Goal: Transaction & Acquisition: Book appointment/travel/reservation

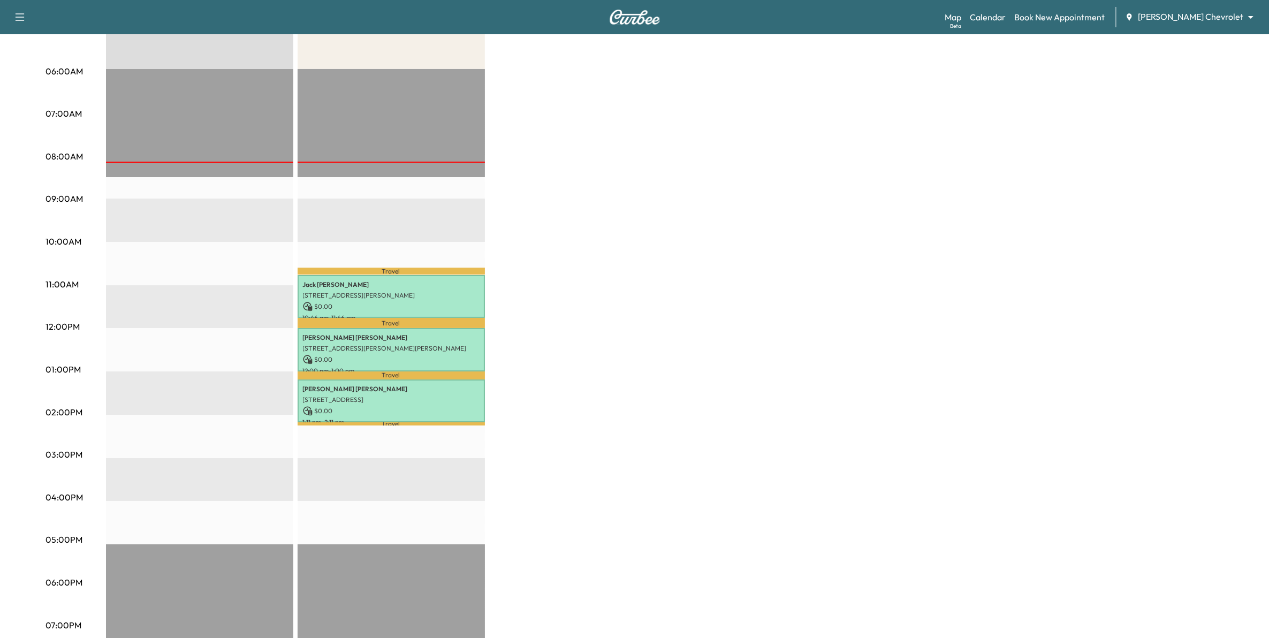
scroll to position [201, 0]
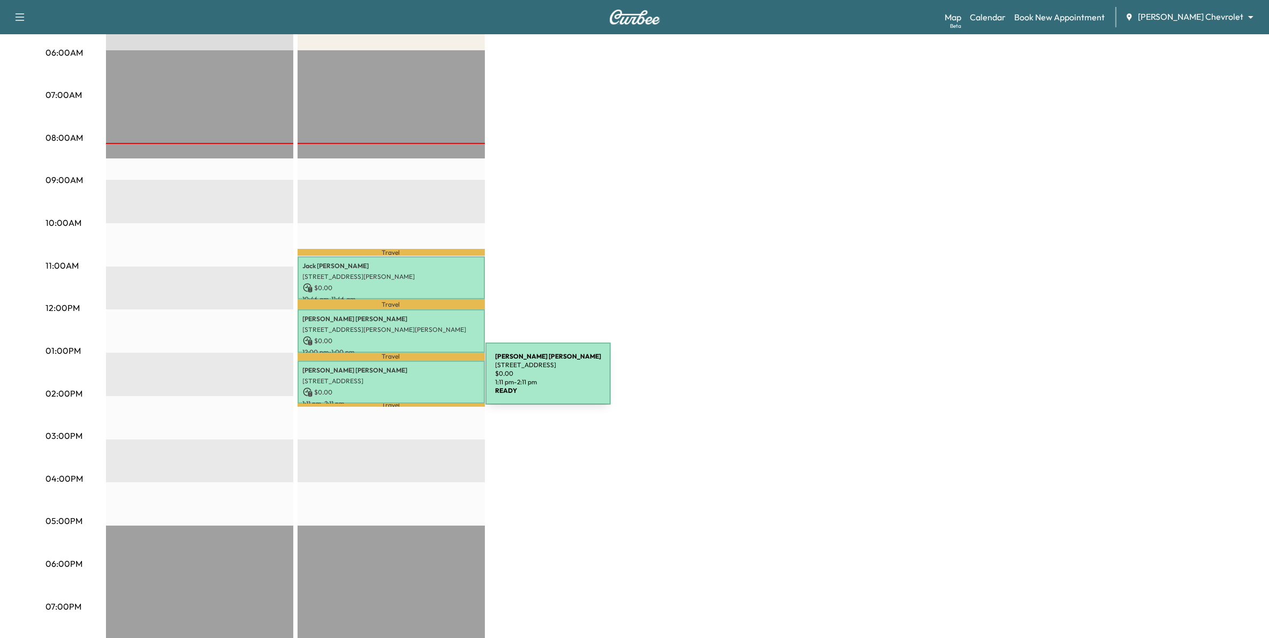
click at [405, 380] on p "[STREET_ADDRESS]" at bounding box center [391, 381] width 177 height 9
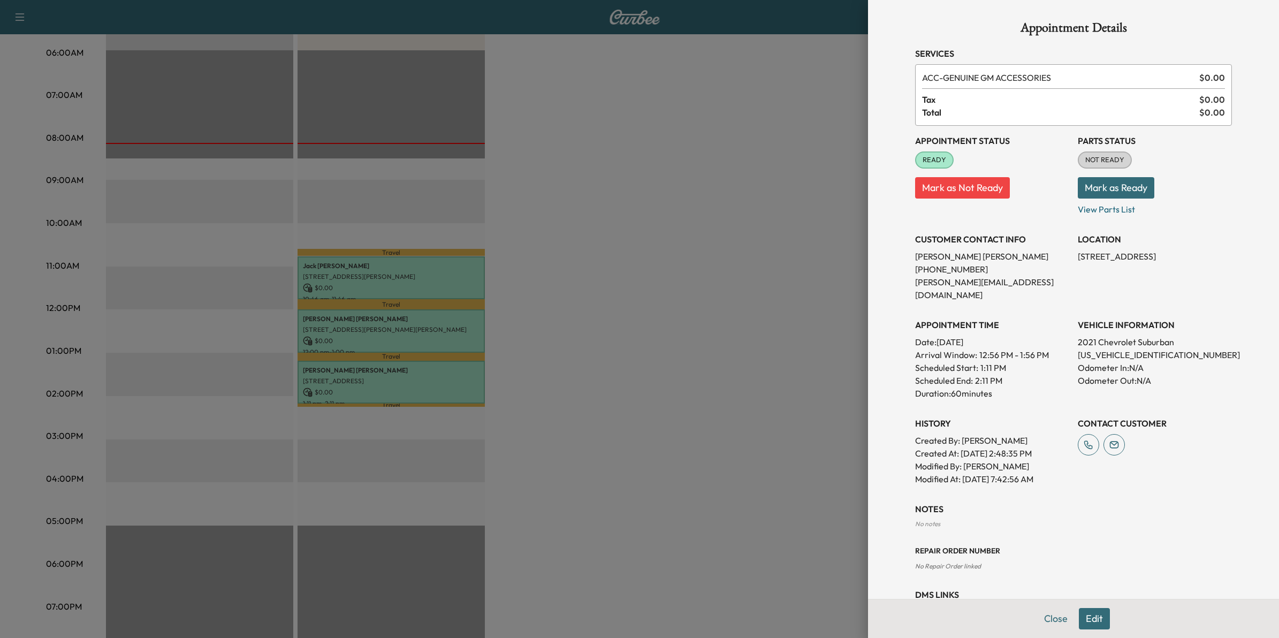
drag, startPoint x: 703, startPoint y: 383, endPoint x: 713, endPoint y: 375, distance: 13.1
click at [704, 383] on div at bounding box center [639, 319] width 1279 height 638
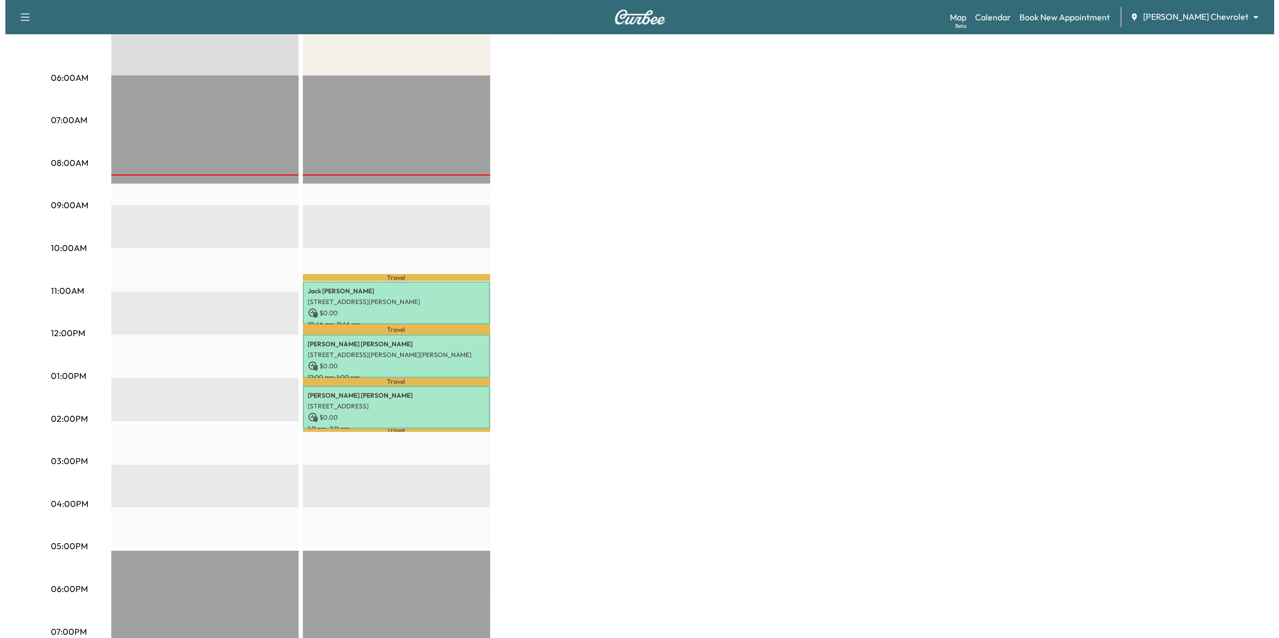
scroll to position [0, 0]
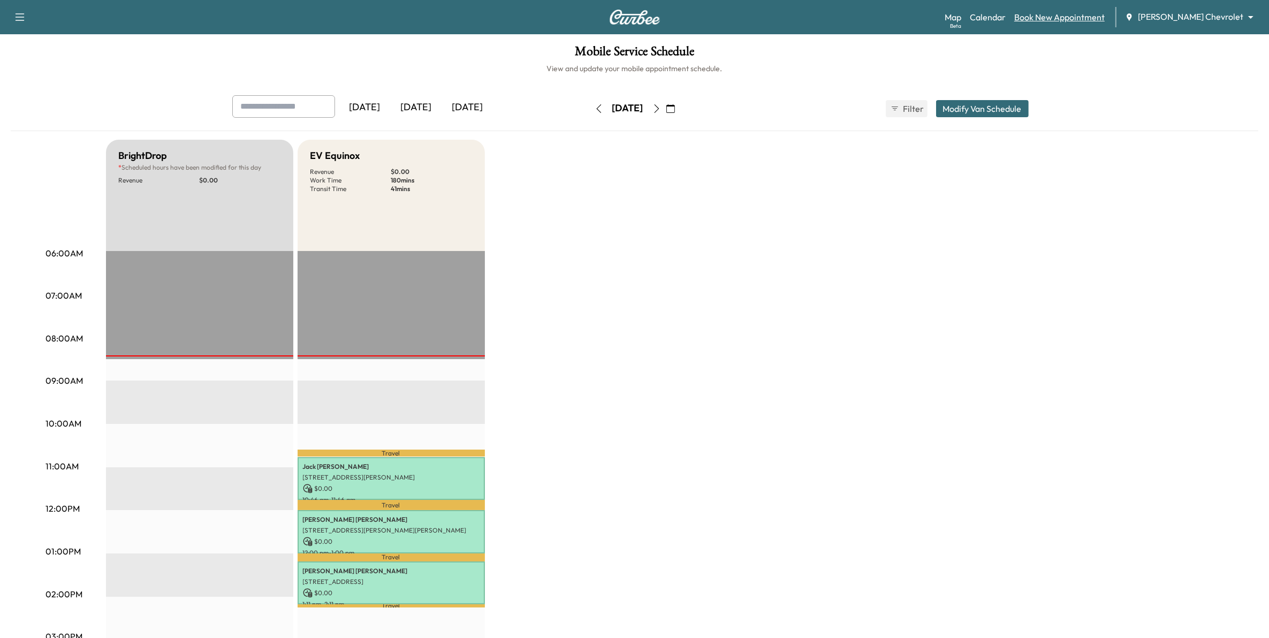
click at [1090, 19] on link "Book New Appointment" at bounding box center [1059, 17] width 90 height 13
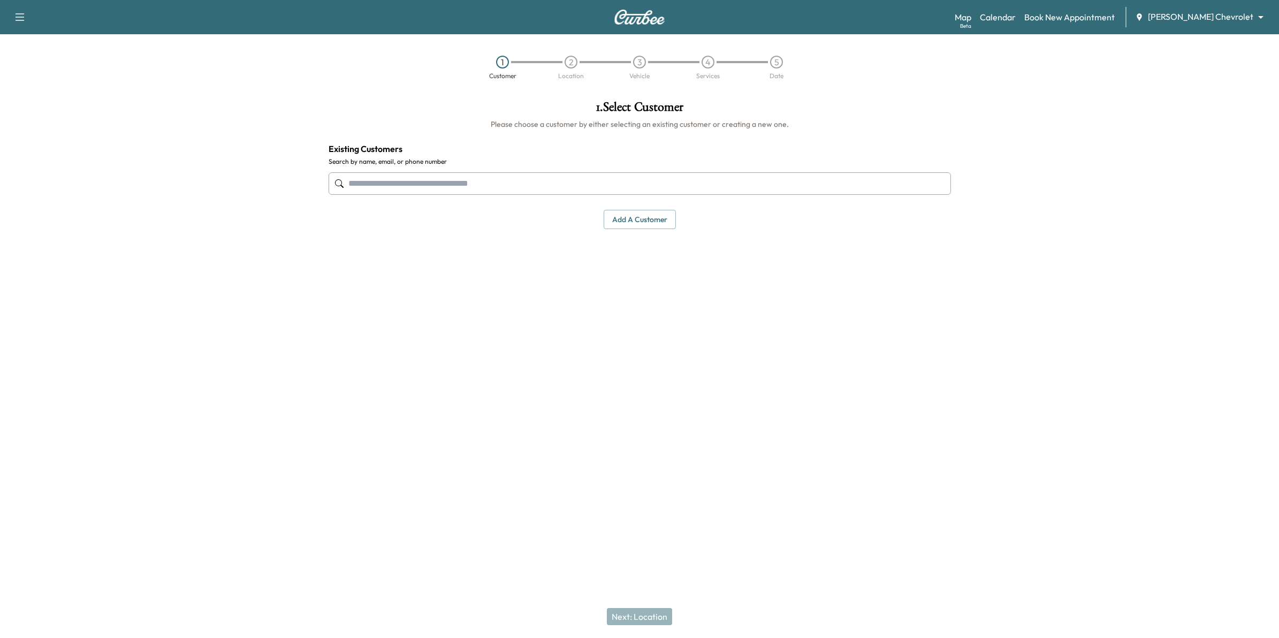
drag, startPoint x: 657, startPoint y: 223, endPoint x: 665, endPoint y: 283, distance: 59.9
click at [665, 283] on div "1 . Select Customer Please choose a customer by either selecting an existing cu…" at bounding box center [640, 251] width 640 height 319
click at [634, 223] on button "Add a customer" at bounding box center [640, 220] width 72 height 20
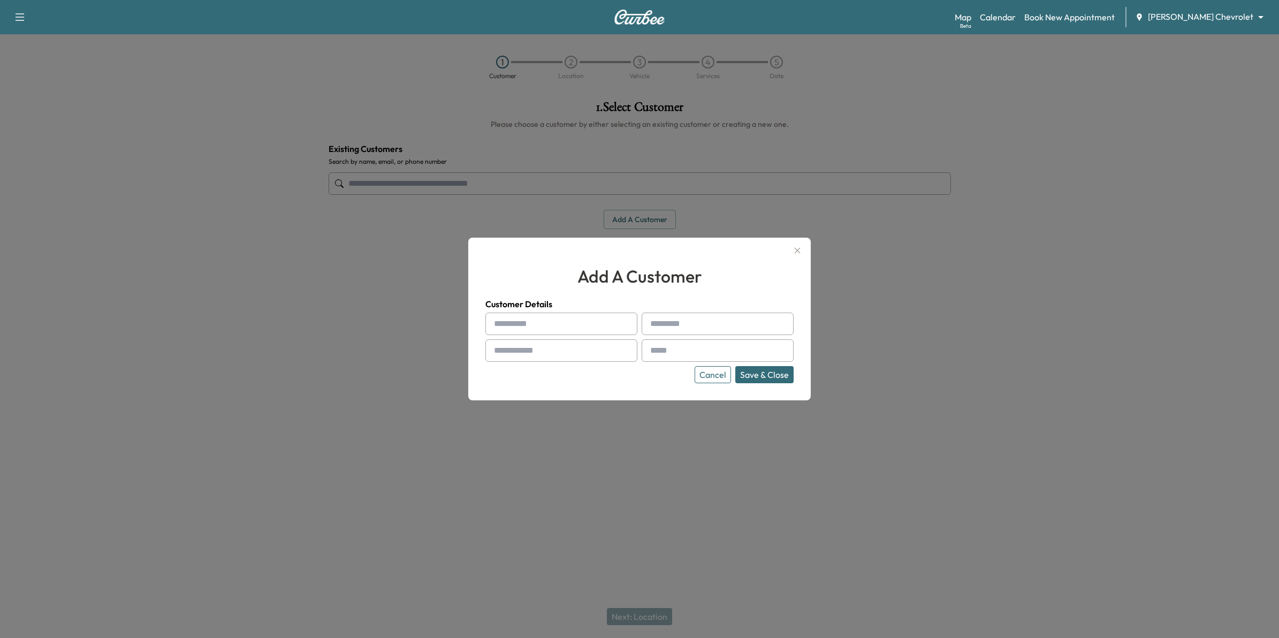
click at [717, 375] on button "Cancel" at bounding box center [713, 374] width 36 height 17
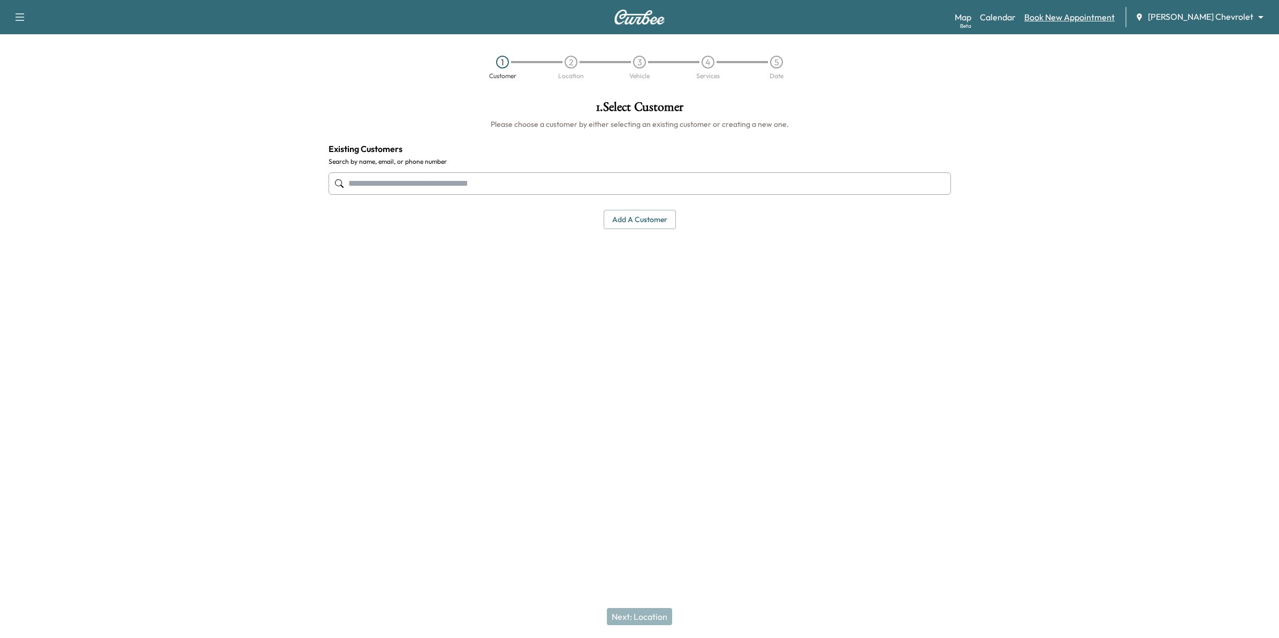
click at [1101, 19] on link "Book New Appointment" at bounding box center [1069, 17] width 90 height 13
click at [475, 188] on input "text" at bounding box center [640, 183] width 622 height 22
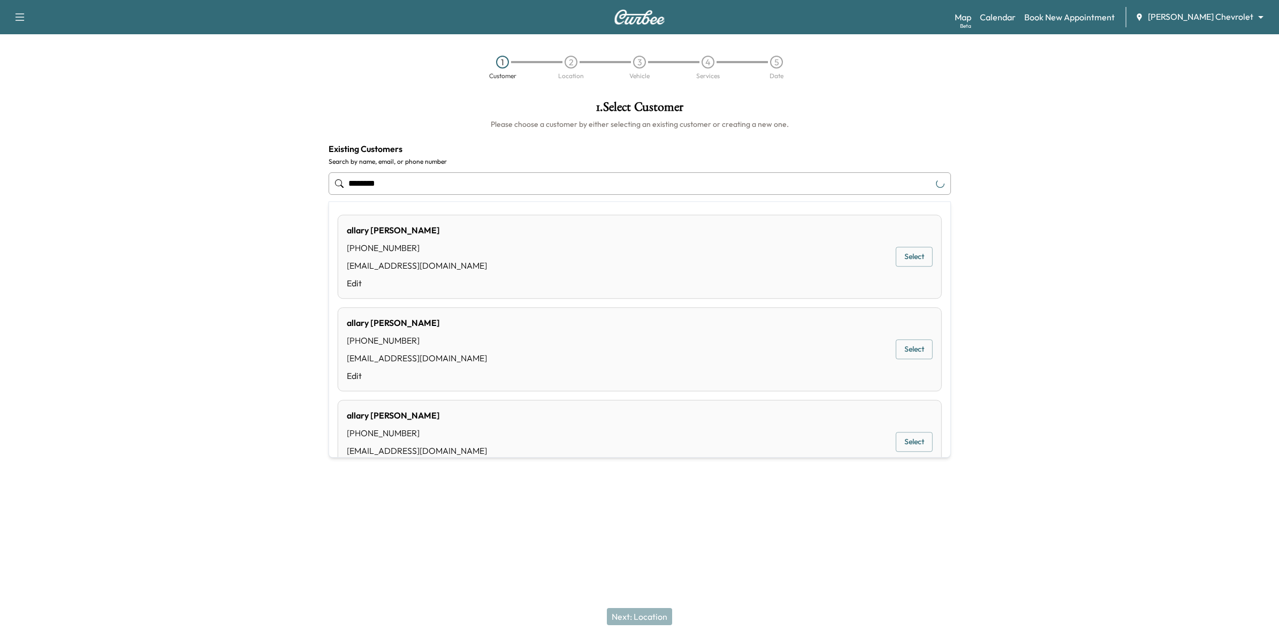
click at [405, 242] on div "[PHONE_NUMBER]" at bounding box center [417, 247] width 140 height 13
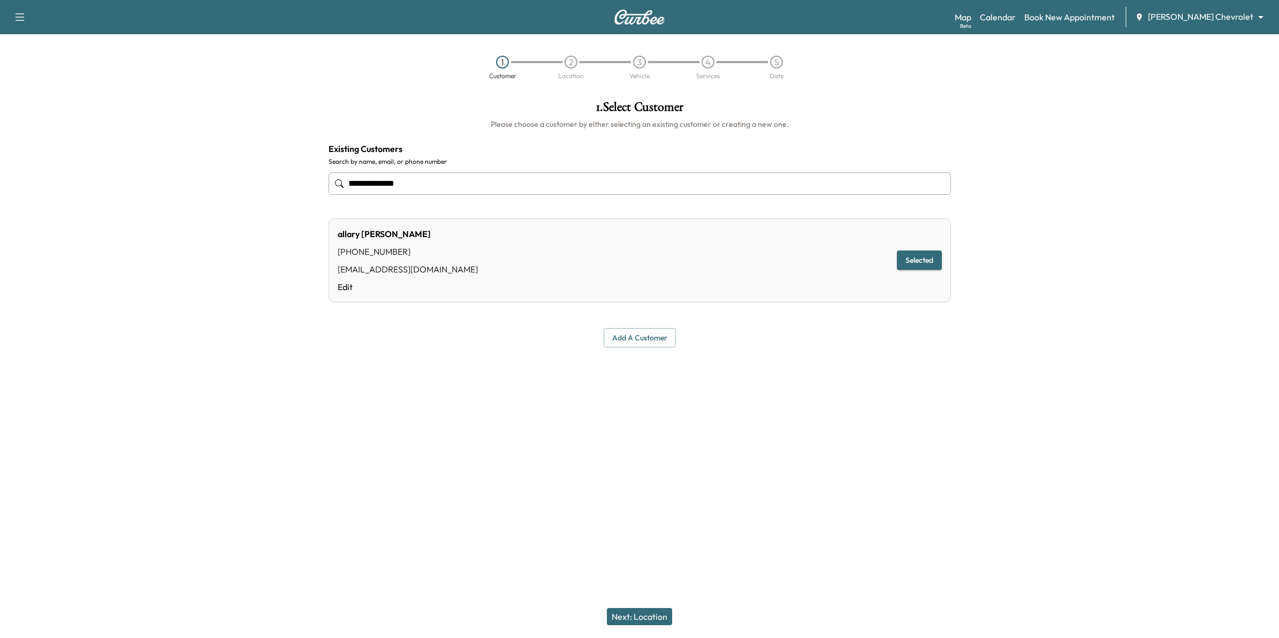
type input "**********"
click at [654, 611] on button "Next: Location" at bounding box center [639, 616] width 65 height 17
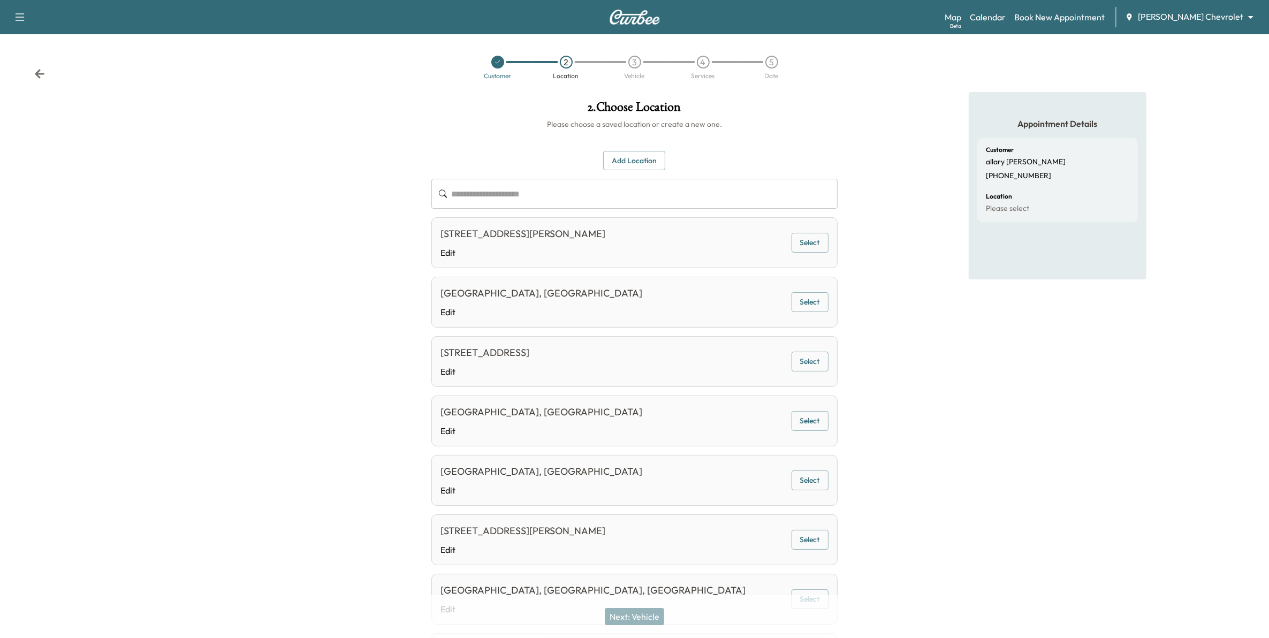
click at [809, 247] on button "Select" at bounding box center [810, 243] width 37 height 20
click at [652, 617] on button "Next: Vehicle" at bounding box center [634, 616] width 59 height 17
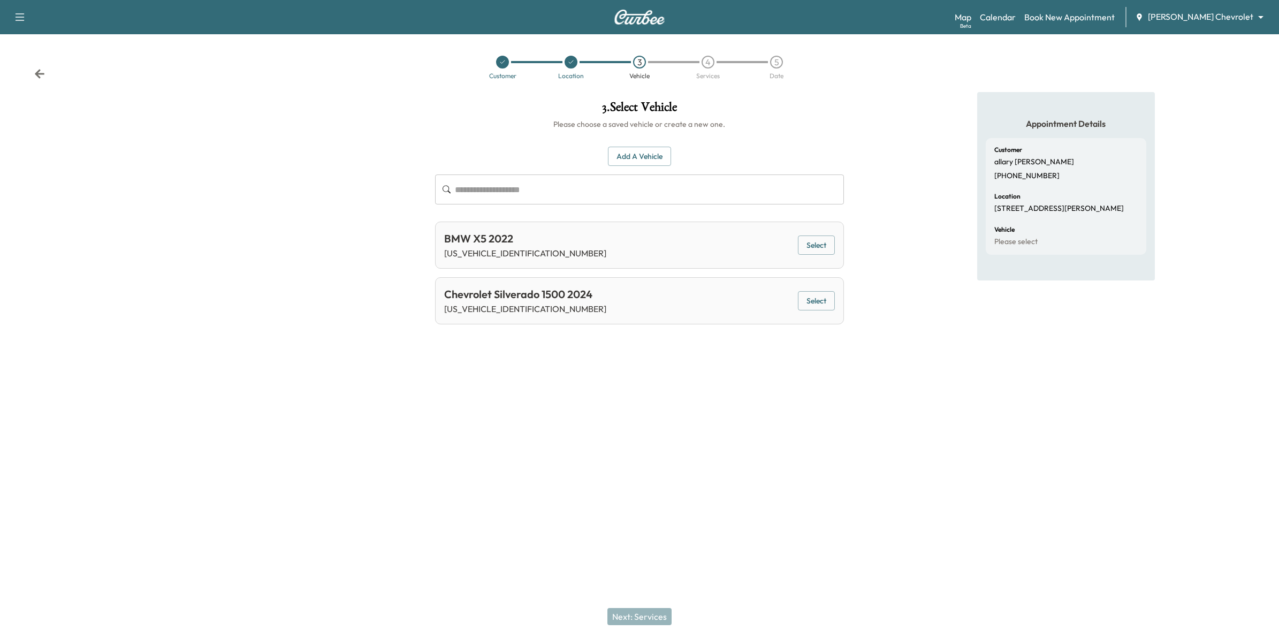
click at [644, 159] on button "Add a Vehicle" at bounding box center [639, 157] width 63 height 20
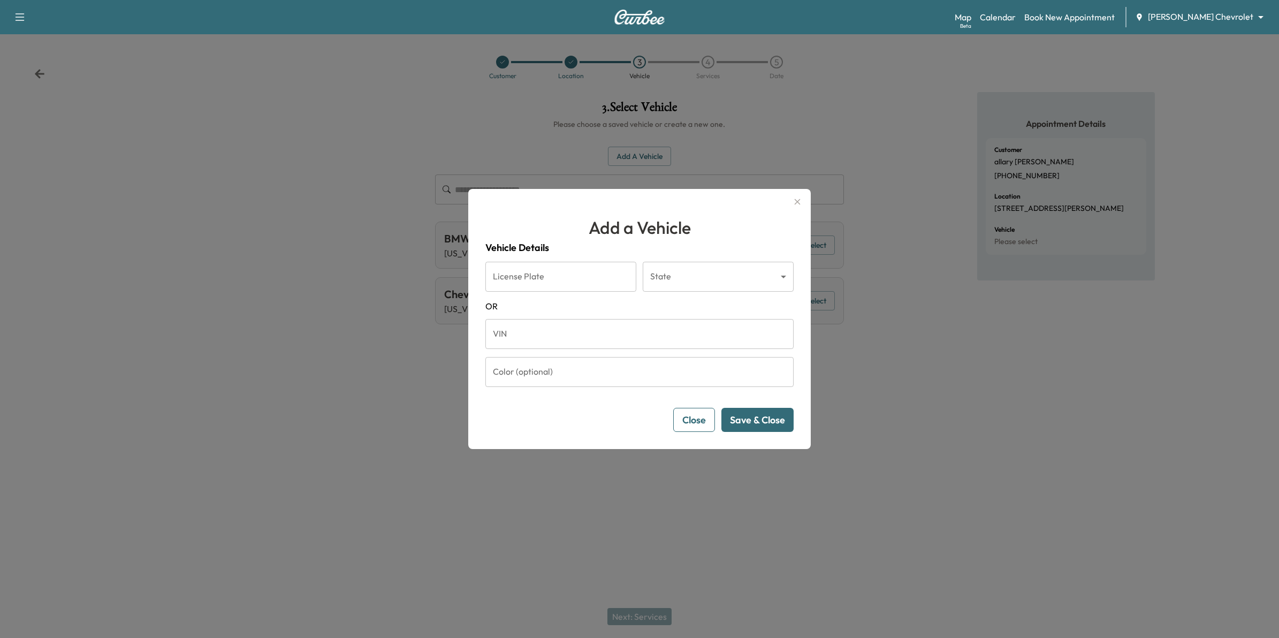
click at [584, 277] on input "License Plate" at bounding box center [560, 277] width 151 height 30
type input "******"
click at [727, 277] on body "Support Log Out Map Beta Calendar Book New Appointment [PERSON_NAME] Chevrolet …" at bounding box center [639, 319] width 1279 height 638
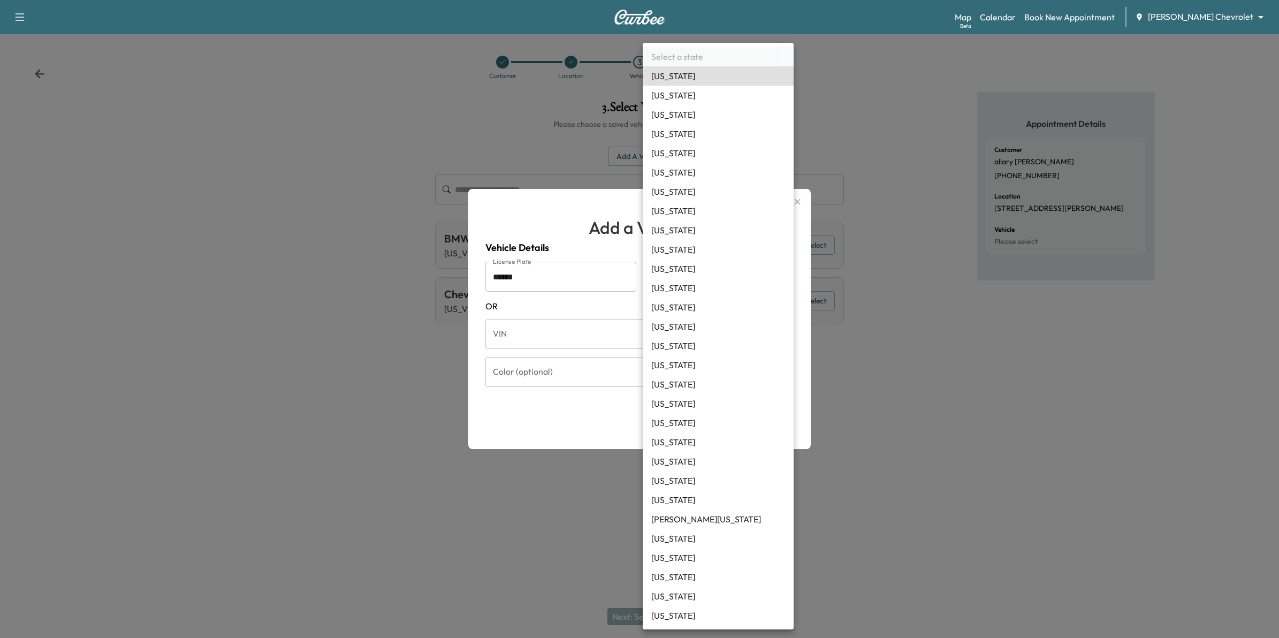
click at [683, 598] on li "[US_STATE]" at bounding box center [718, 596] width 151 height 19
type input "**"
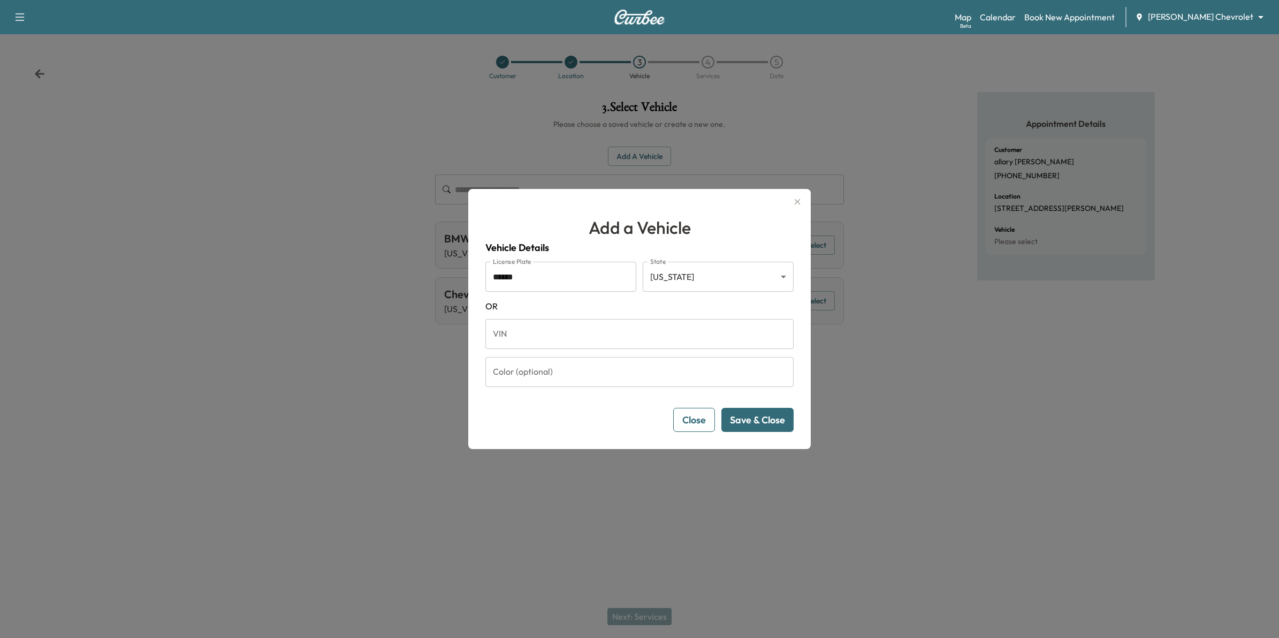
click at [758, 424] on button "Save & Close" at bounding box center [757, 420] width 72 height 24
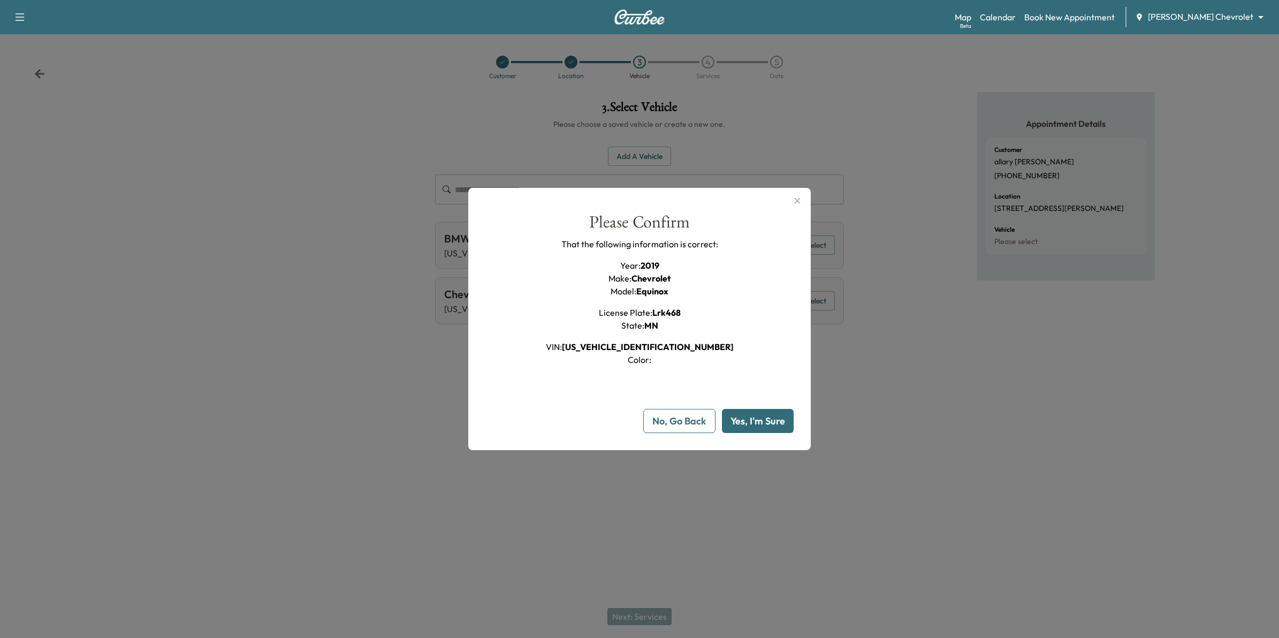
click at [769, 425] on button "Yes, I'm Sure" at bounding box center [758, 421] width 72 height 24
type input "**"
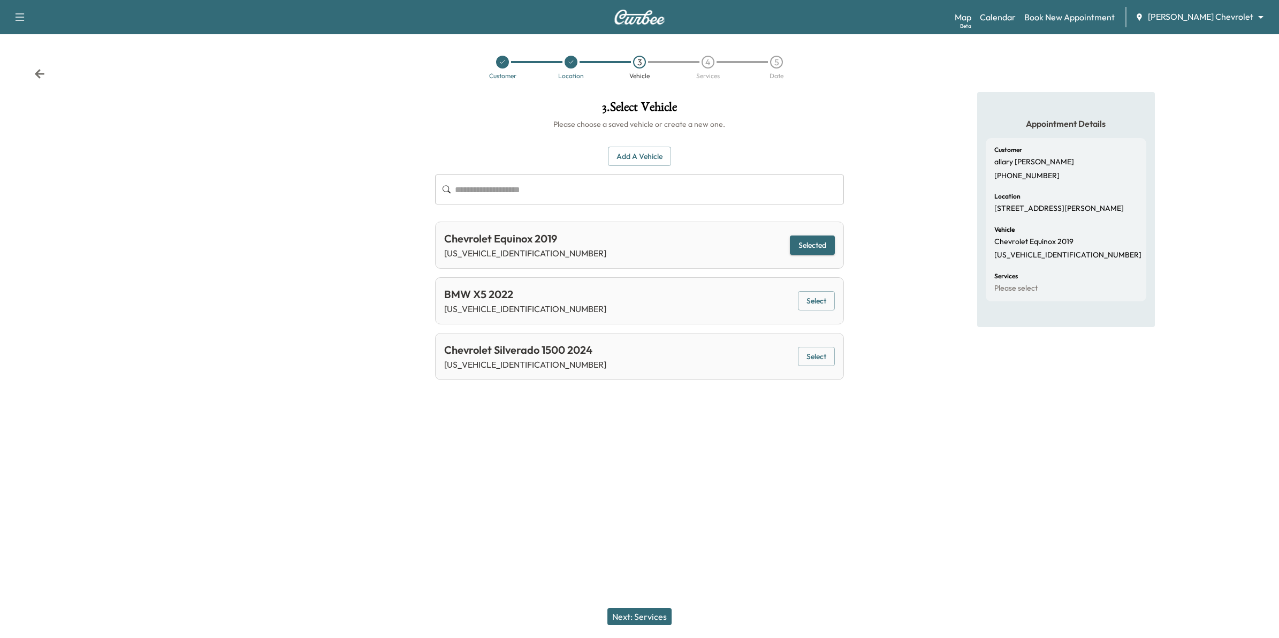
click at [658, 615] on button "Next: Services" at bounding box center [639, 616] width 64 height 17
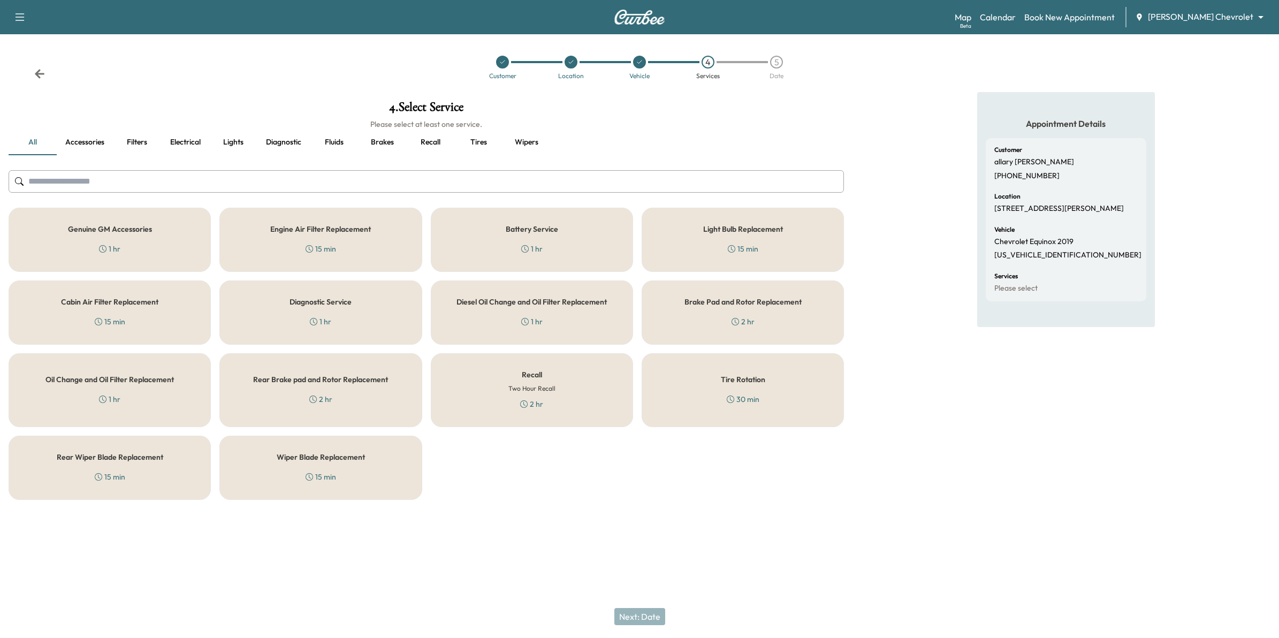
click at [386, 296] on div "Diagnostic Service 1 hr" at bounding box center [320, 312] width 202 height 64
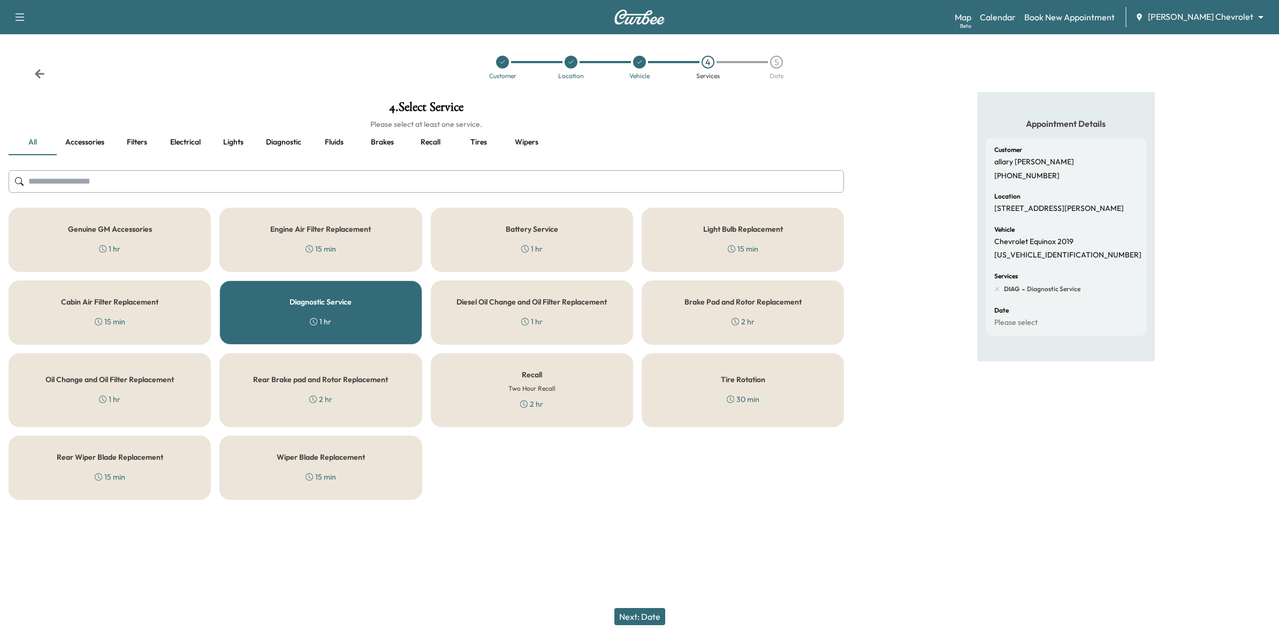
click at [656, 618] on button "Next: Date" at bounding box center [639, 616] width 51 height 17
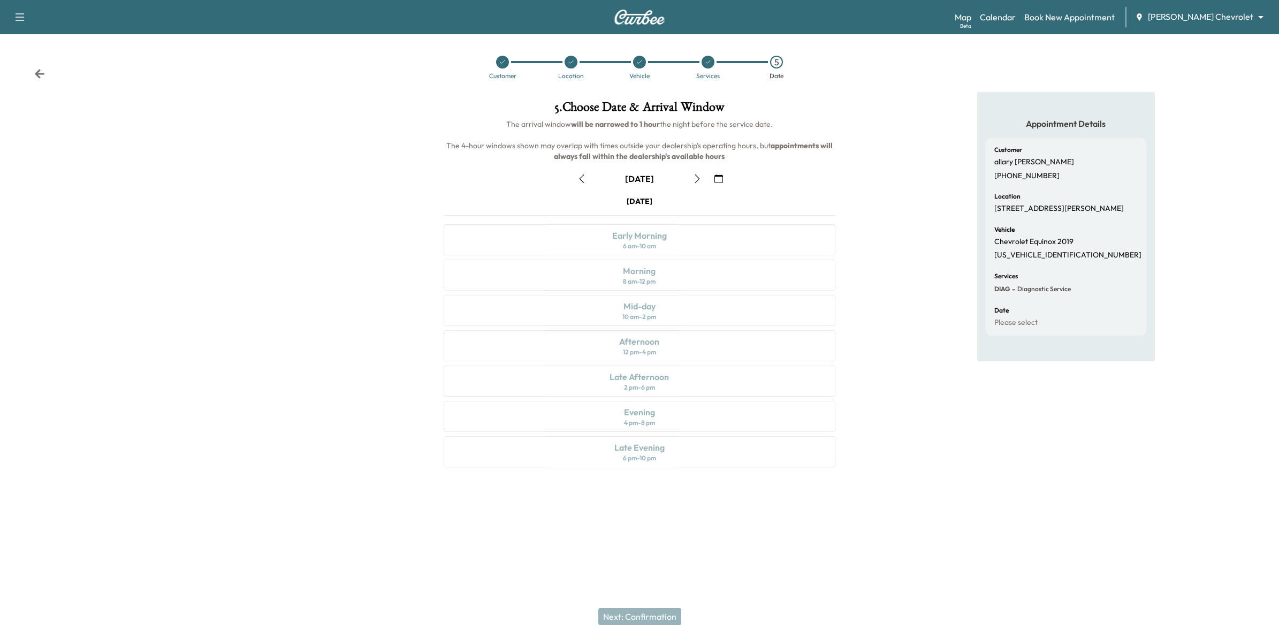
click at [717, 179] on icon "button" at bounding box center [718, 178] width 9 height 9
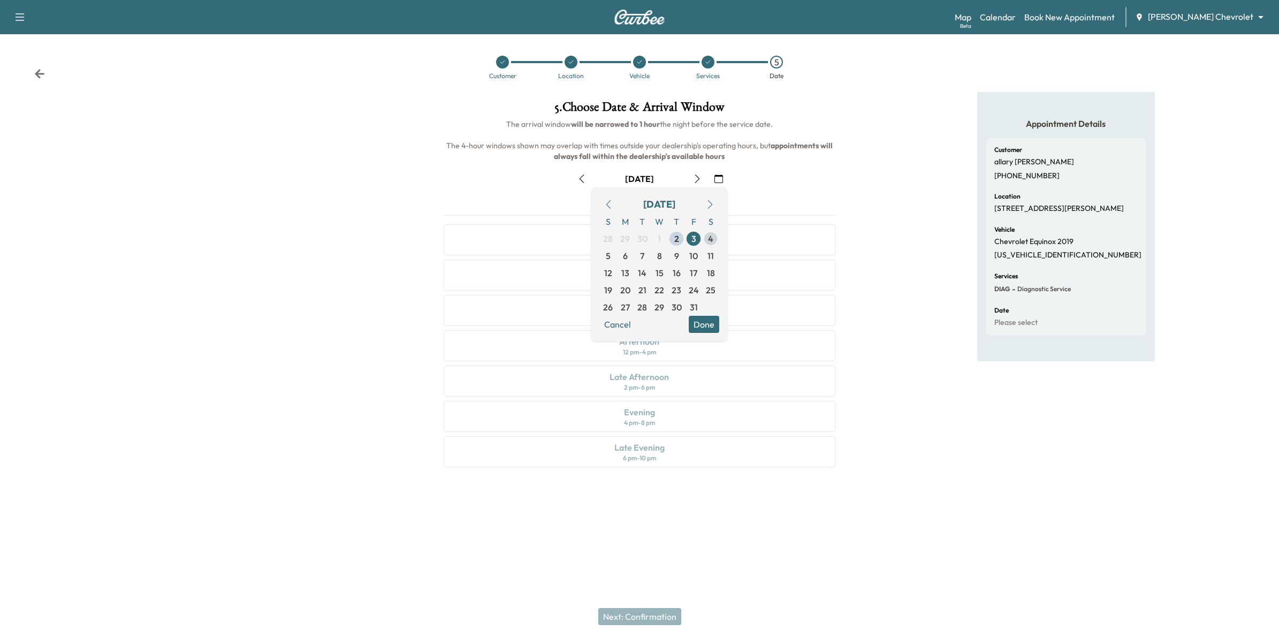
click at [710, 240] on span "4" at bounding box center [710, 238] width 5 height 13
click at [689, 258] on span "10" at bounding box center [693, 255] width 9 height 13
click at [702, 321] on button "Done" at bounding box center [704, 324] width 31 height 17
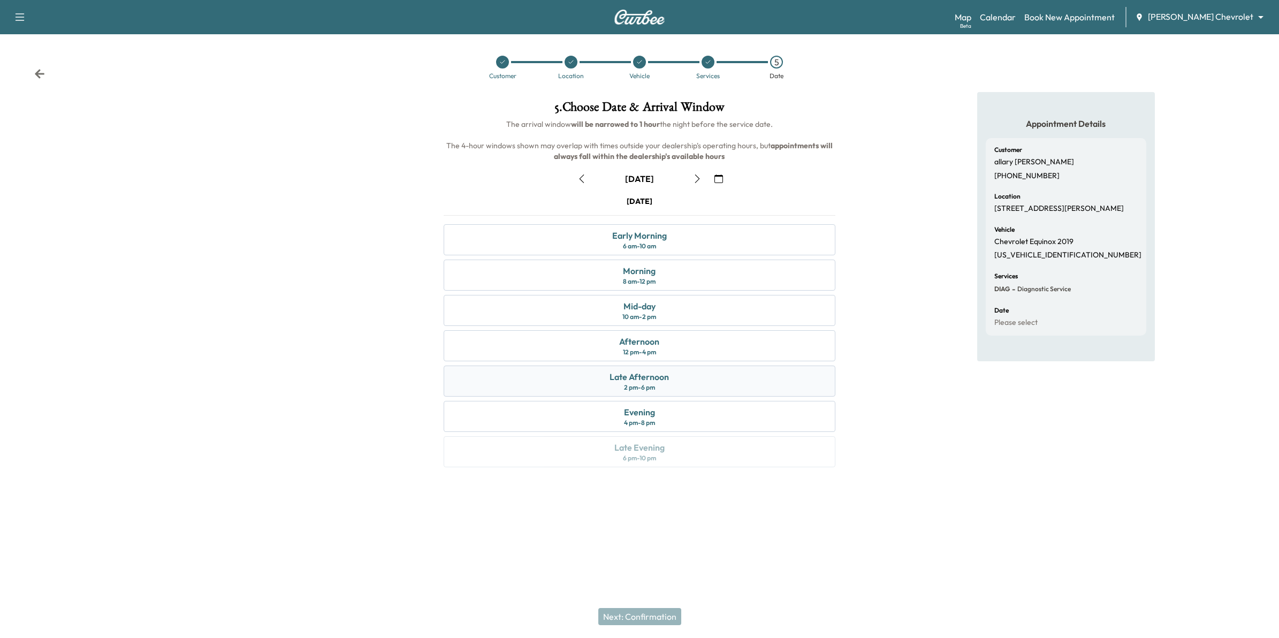
click at [678, 381] on div "Late Afternoon 2 pm - 6 pm" at bounding box center [640, 381] width 392 height 31
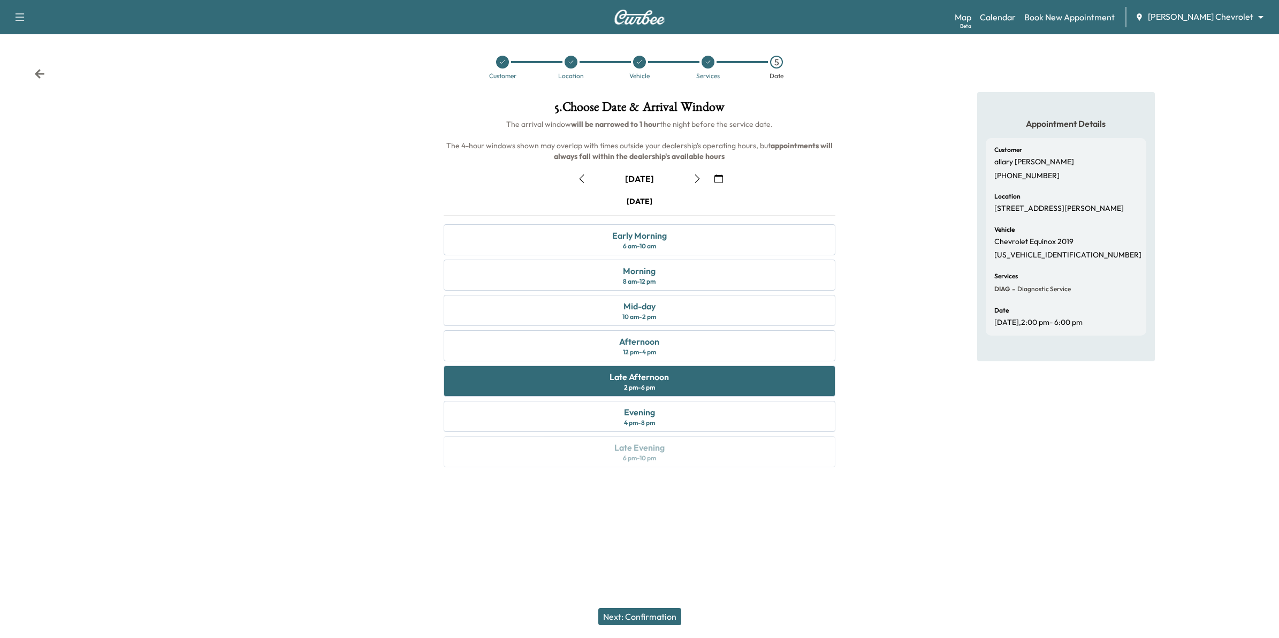
drag, startPoint x: 670, startPoint y: 616, endPoint x: 687, endPoint y: 612, distance: 17.7
click at [670, 616] on button "Next: Confirmation" at bounding box center [639, 616] width 83 height 17
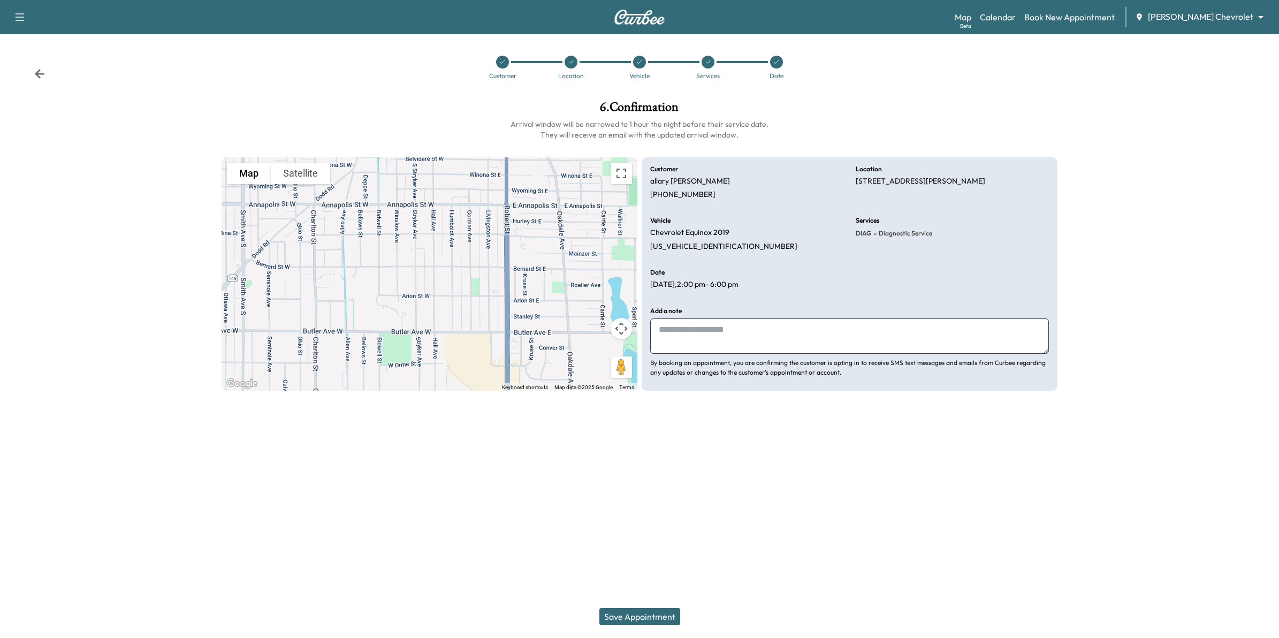
click at [44, 75] on icon at bounding box center [39, 74] width 11 height 11
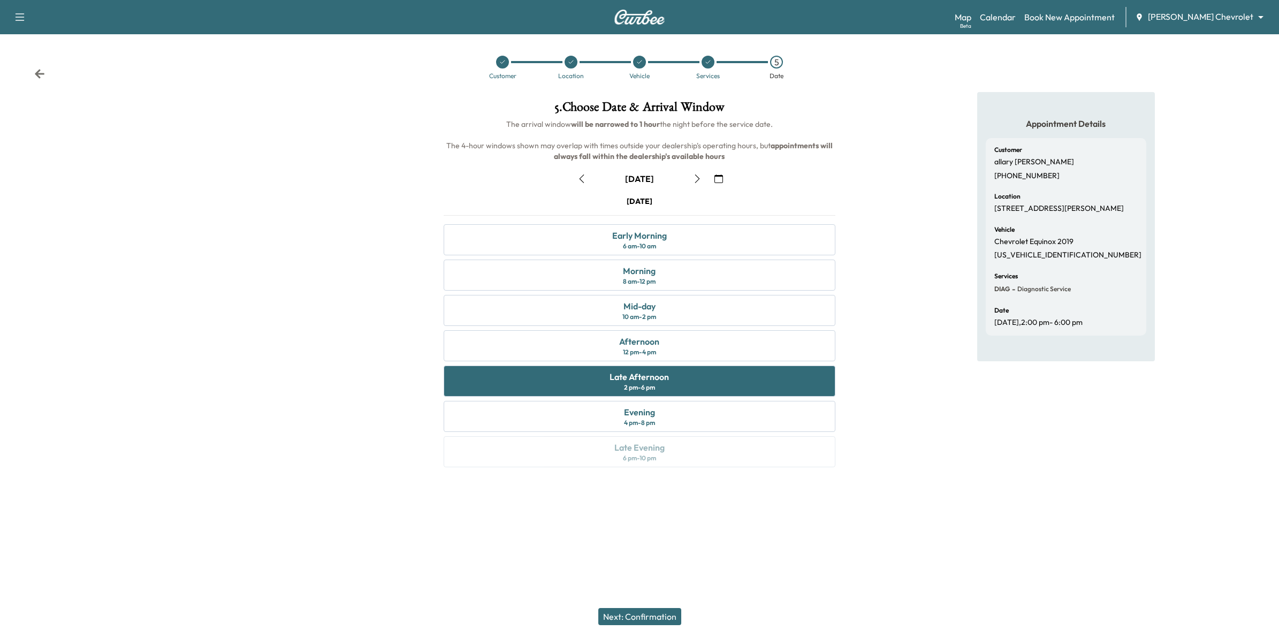
click at [38, 74] on icon at bounding box center [40, 73] width 10 height 9
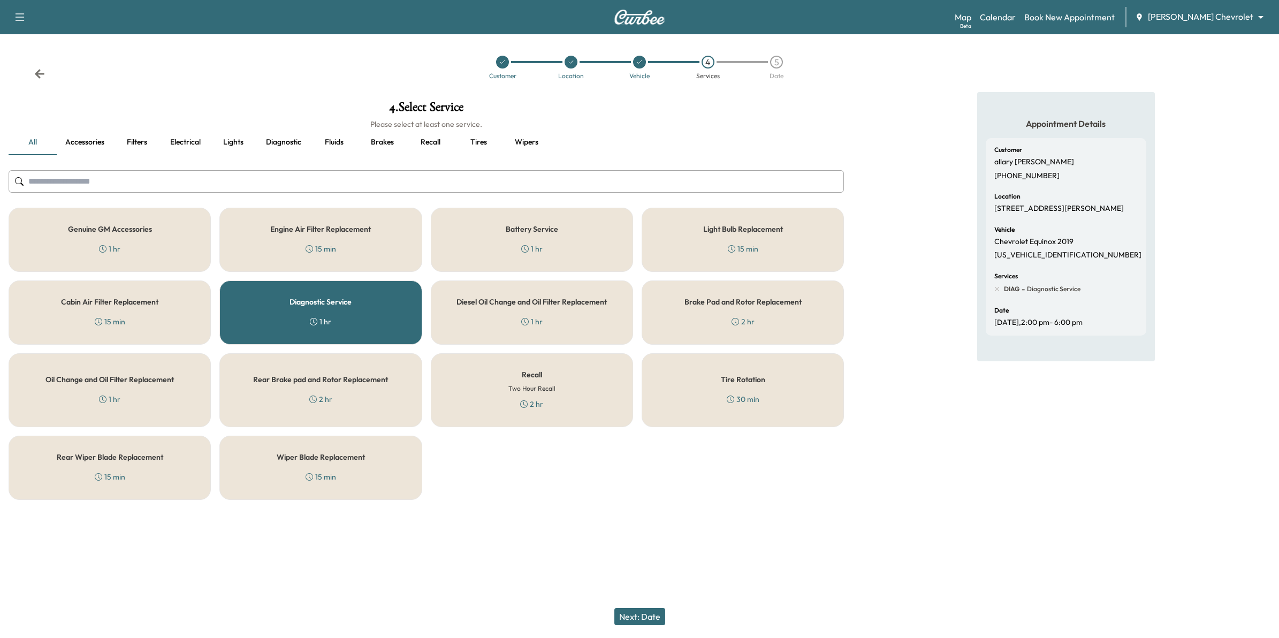
click at [38, 74] on icon at bounding box center [40, 73] width 10 height 9
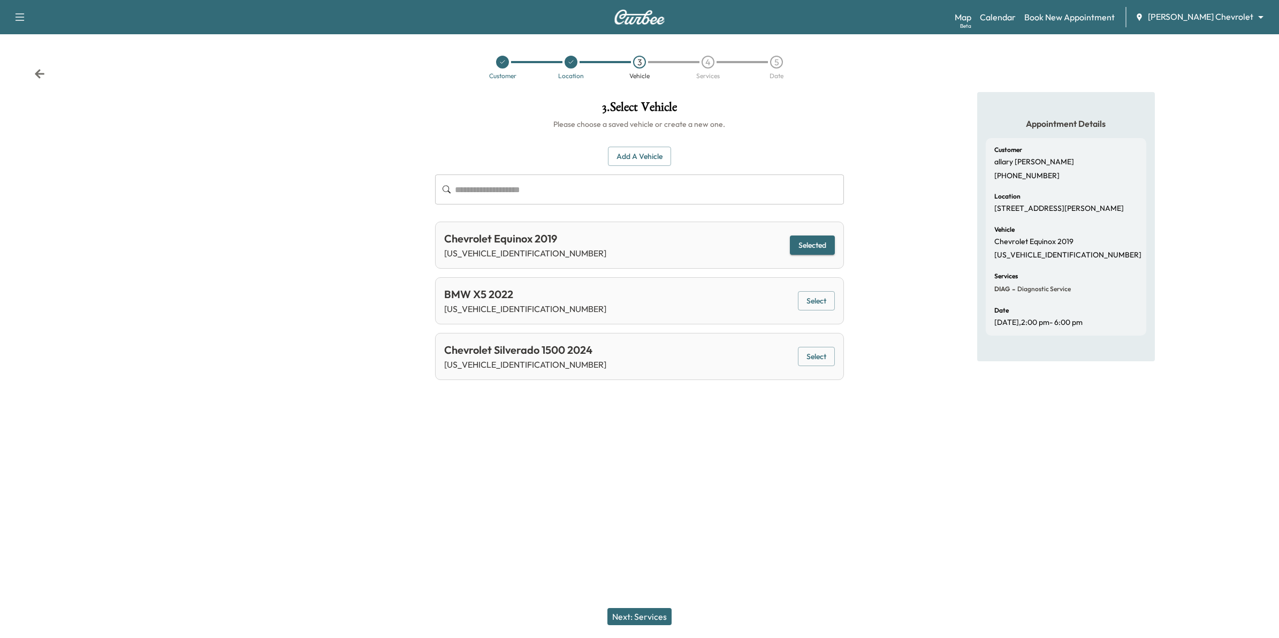
click at [35, 72] on icon at bounding box center [39, 74] width 11 height 11
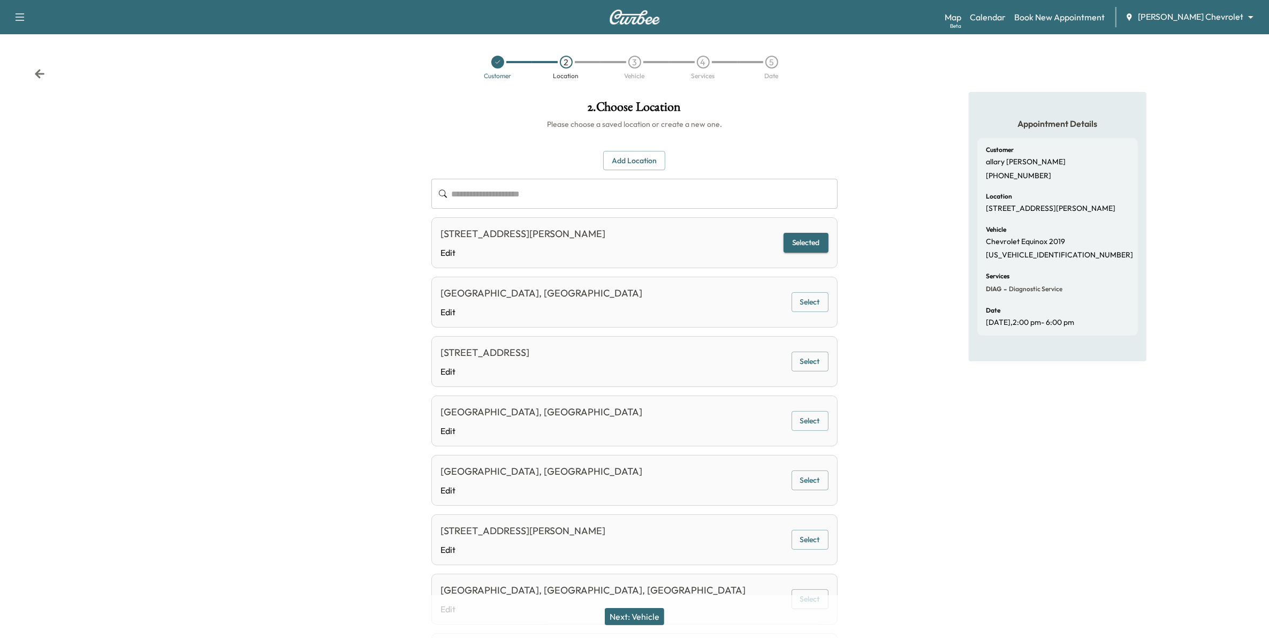
click at [35, 71] on icon at bounding box center [39, 74] width 11 height 11
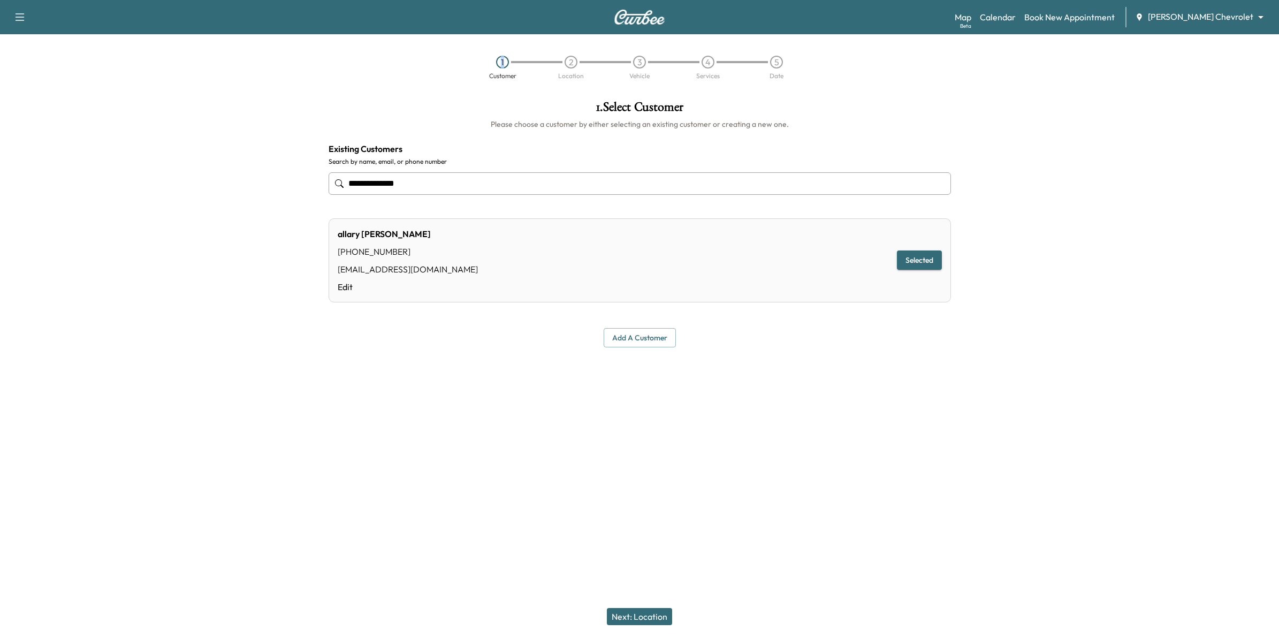
click at [35, 71] on div "1 Customer 2 Location 3 Vehicle 4 Services 5 Date" at bounding box center [639, 67] width 1279 height 49
click at [36, 71] on div "1 Customer 2 Location 3 Vehicle 4 Services 5 Date" at bounding box center [639, 67] width 1279 height 49
copy div "1"
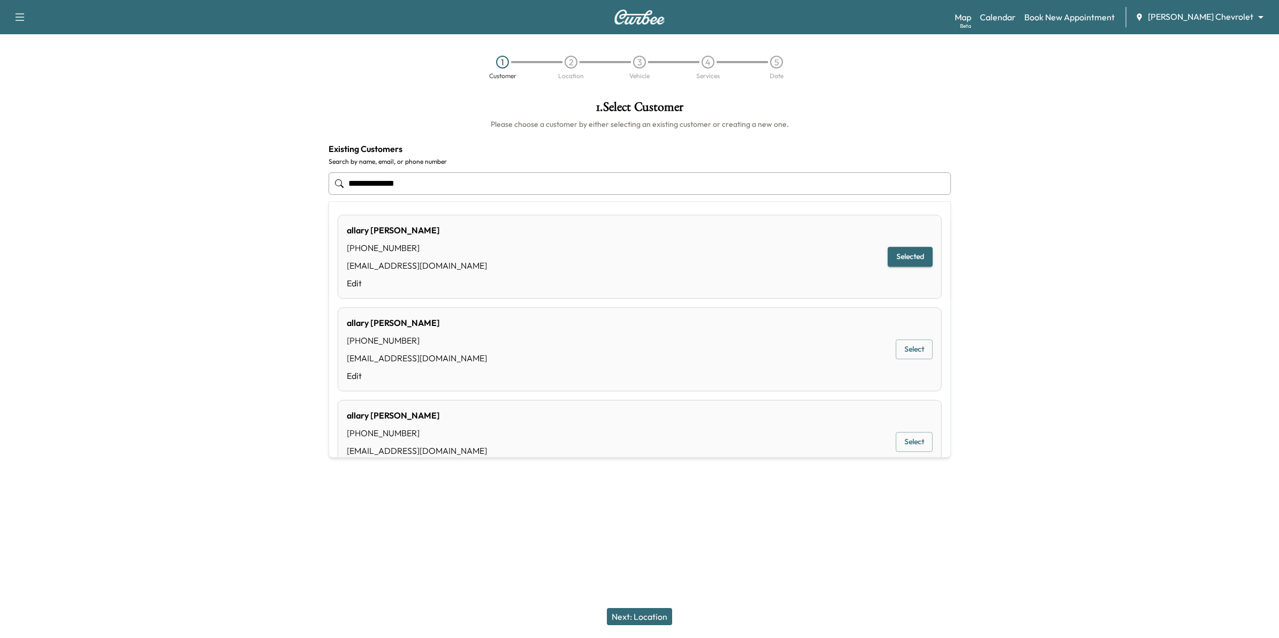
drag, startPoint x: 424, startPoint y: 185, endPoint x: 309, endPoint y: 177, distance: 115.9
click at [309, 177] on div "**********" at bounding box center [639, 251] width 1279 height 319
type input "**********"
click at [217, 241] on div at bounding box center [160, 251] width 320 height 319
drag, startPoint x: 403, startPoint y: 185, endPoint x: 339, endPoint y: 184, distance: 64.2
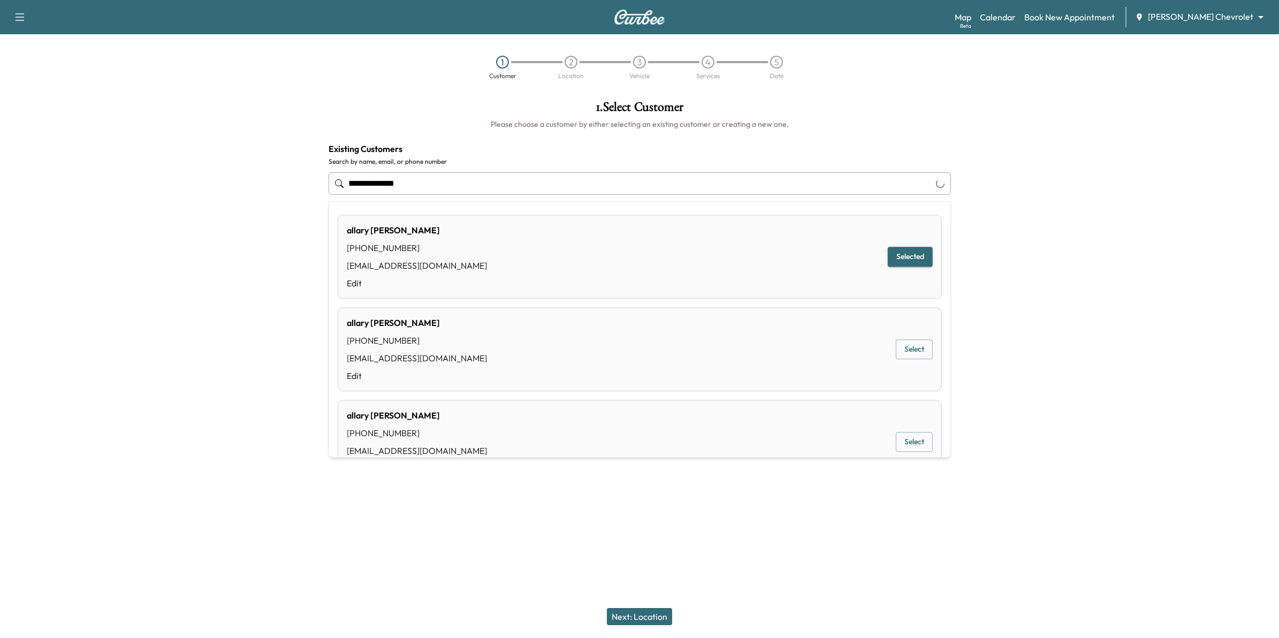
click at [339, 184] on div "**********" at bounding box center [640, 183] width 622 height 35
drag, startPoint x: 405, startPoint y: 185, endPoint x: 410, endPoint y: 183, distance: 5.6
drag, startPoint x: 410, startPoint y: 183, endPoint x: 282, endPoint y: 180, distance: 128.5
click at [265, 185] on div at bounding box center [160, 251] width 320 height 319
drag, startPoint x: 394, startPoint y: 181, endPoint x: 314, endPoint y: 181, distance: 79.7
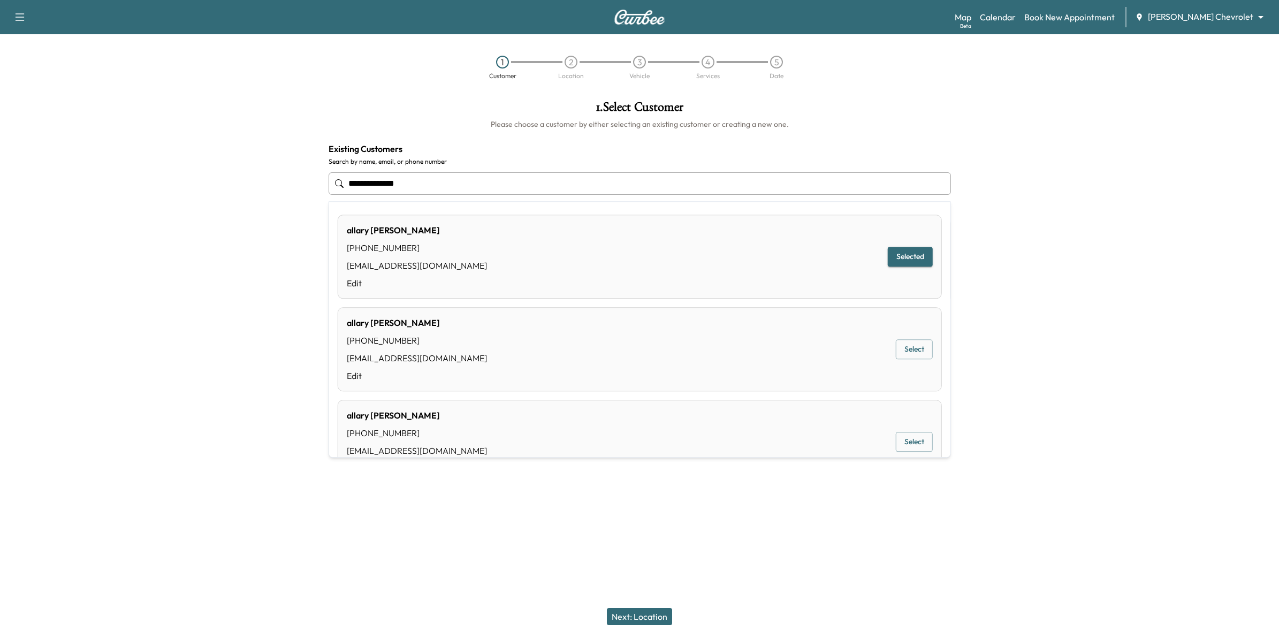
click at [314, 181] on div "**********" at bounding box center [639, 251] width 1279 height 319
drag, startPoint x: 411, startPoint y: 186, endPoint x: 327, endPoint y: 186, distance: 84.0
click at [327, 186] on div "**********" at bounding box center [640, 224] width 640 height 264
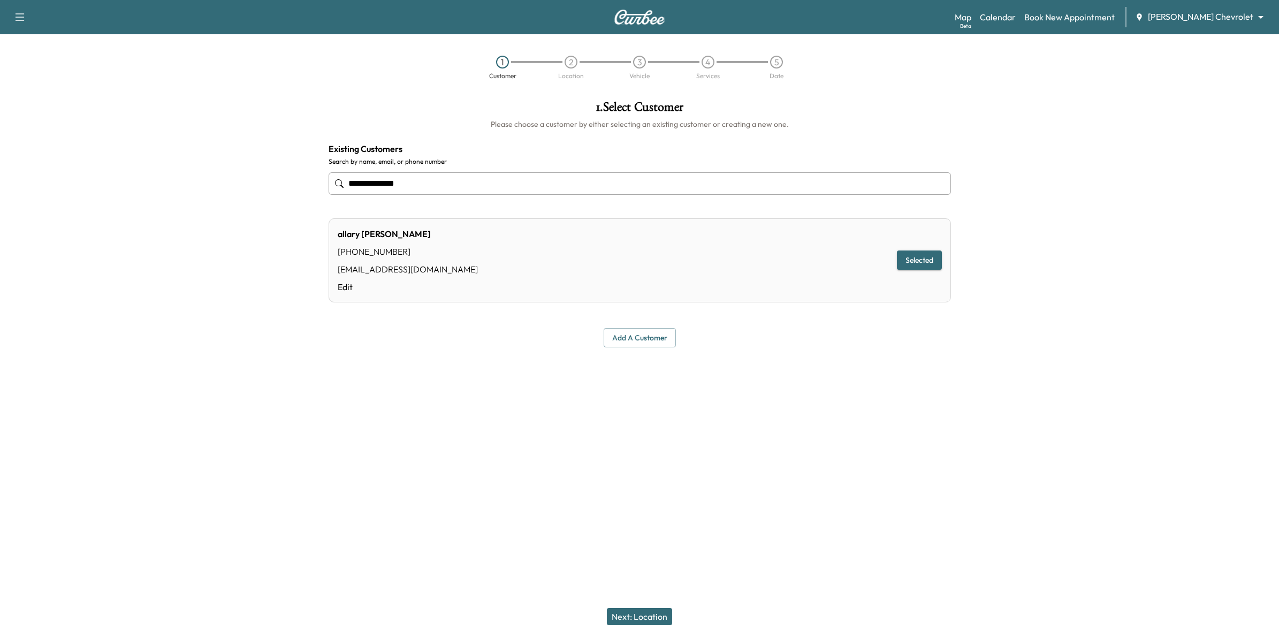
click at [833, 562] on div "**********" at bounding box center [639, 319] width 1279 height 638
click at [672, 571] on div "**********" at bounding box center [639, 319] width 1279 height 638
